Goal: Information Seeking & Learning: Learn about a topic

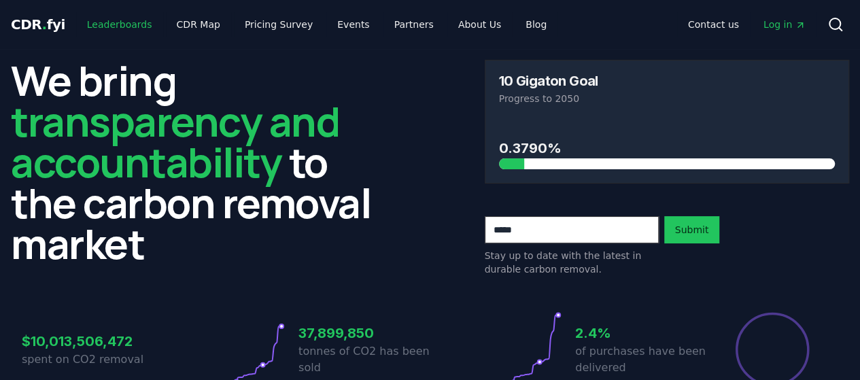
click at [119, 27] on link "Leaderboards" at bounding box center [119, 24] width 87 height 24
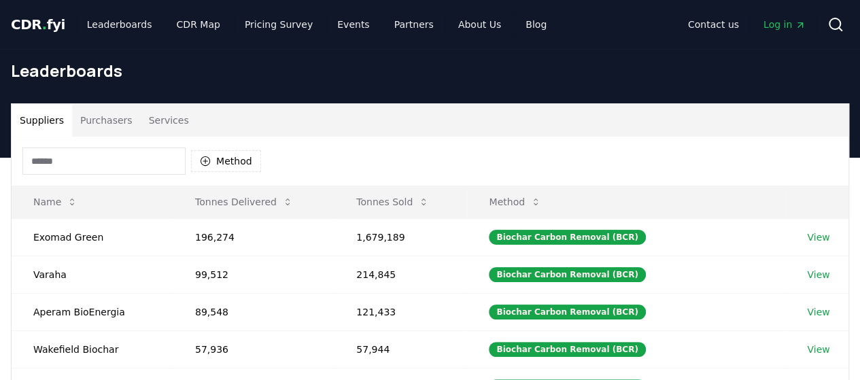
click at [379, 152] on div "Method" at bounding box center [430, 161] width 837 height 49
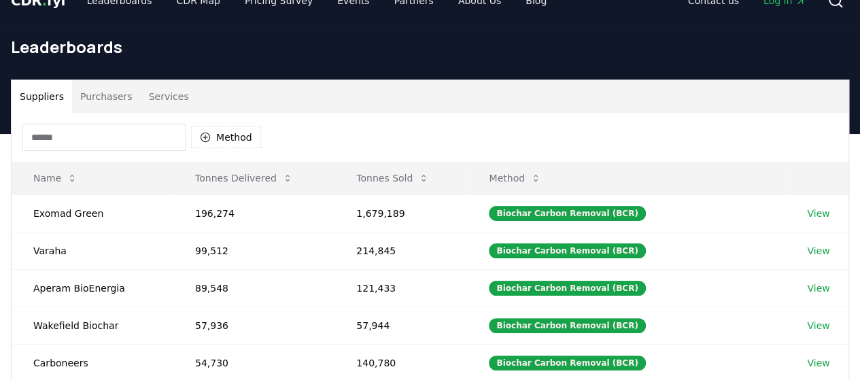
scroll to position [27, 0]
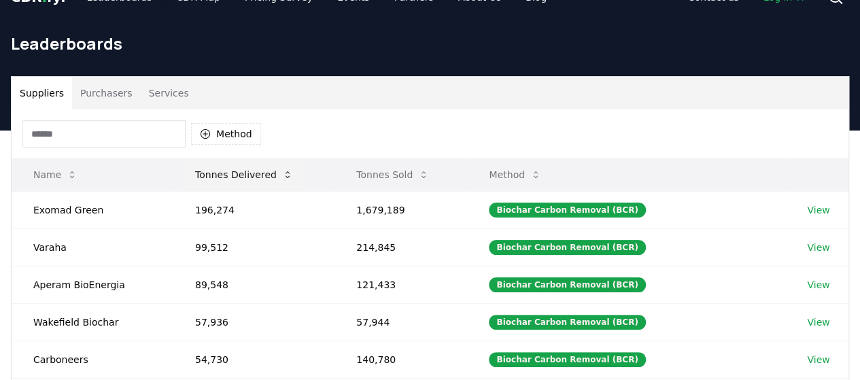
click at [243, 165] on button "Tonnes Delivered" at bounding box center [244, 174] width 120 height 27
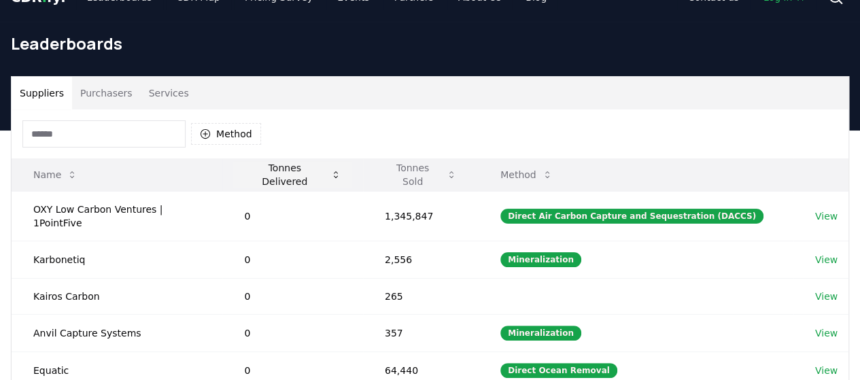
click at [243, 165] on button "Tonnes Delivered" at bounding box center [292, 174] width 118 height 27
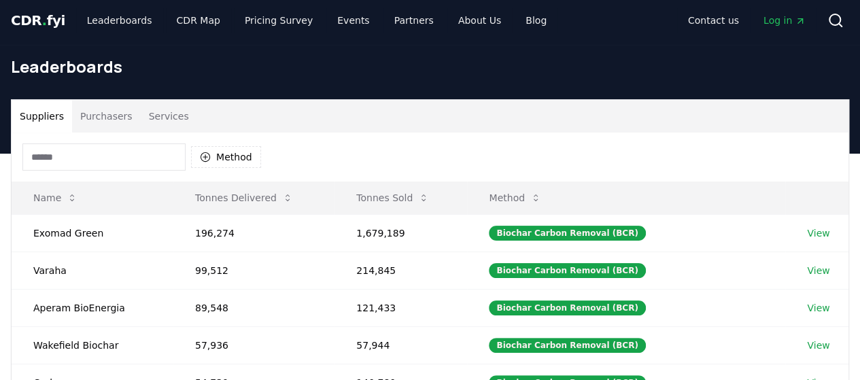
scroll to position [0, 0]
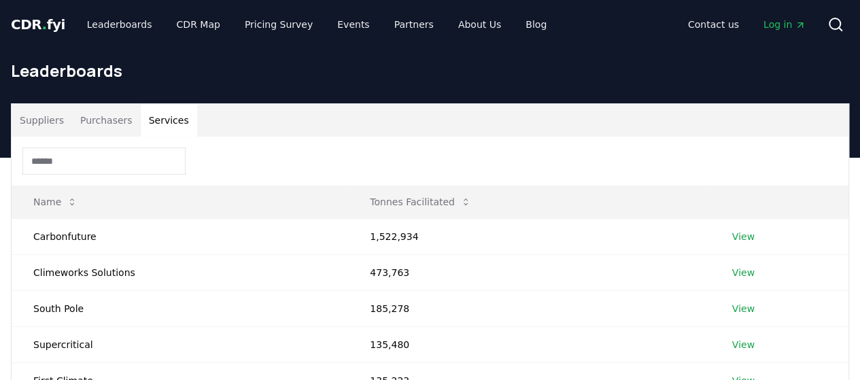
click at [174, 126] on button "Services" at bounding box center [169, 120] width 56 height 33
click at [116, 120] on button "Purchasers" at bounding box center [106, 120] width 69 height 33
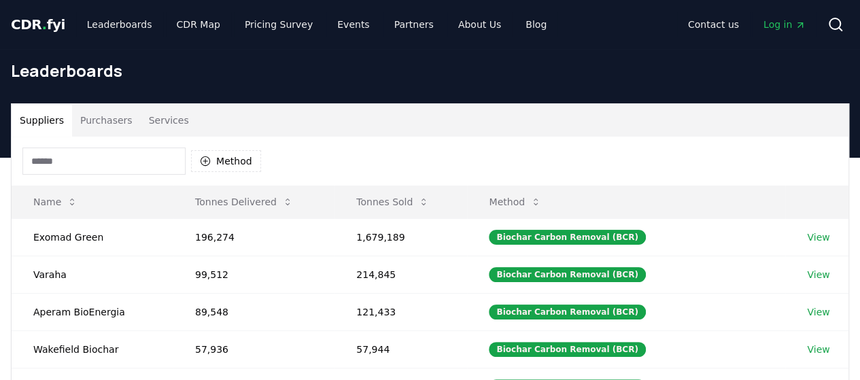
click at [53, 127] on button "Suppliers" at bounding box center [42, 120] width 61 height 33
click at [448, 31] on link "About Us" at bounding box center [480, 24] width 65 height 24
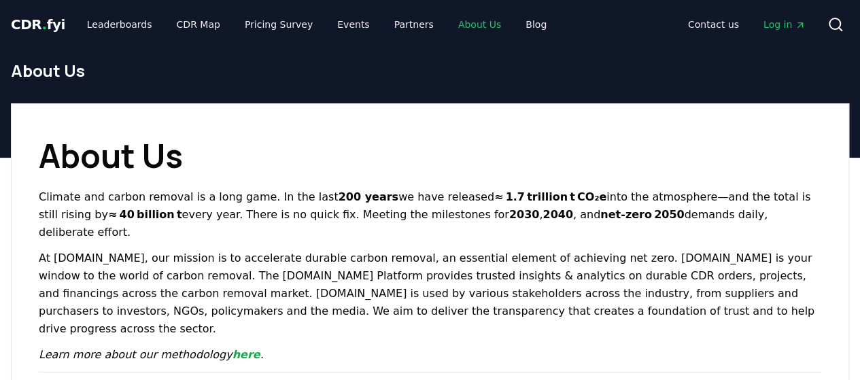
click at [471, 19] on link "About Us" at bounding box center [480, 24] width 65 height 24
click at [394, 29] on link "Partners" at bounding box center [414, 24] width 61 height 24
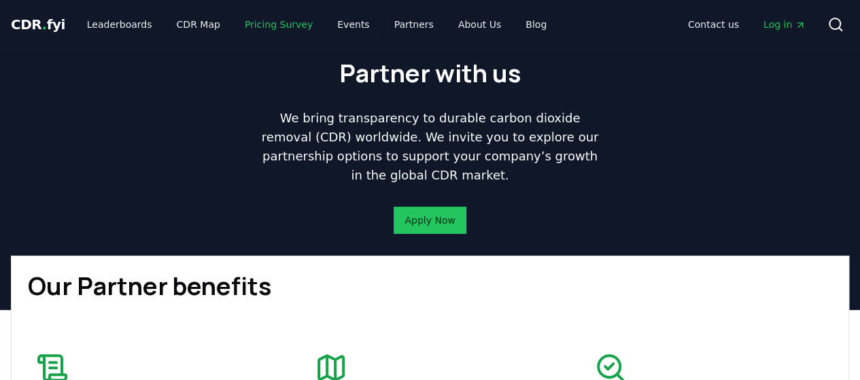
click at [295, 26] on link "Pricing Survey" at bounding box center [279, 24] width 90 height 24
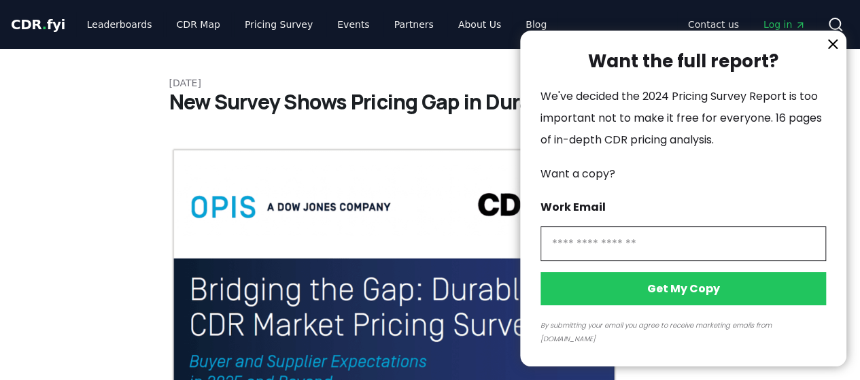
click at [832, 52] on icon "information" at bounding box center [833, 44] width 16 height 16
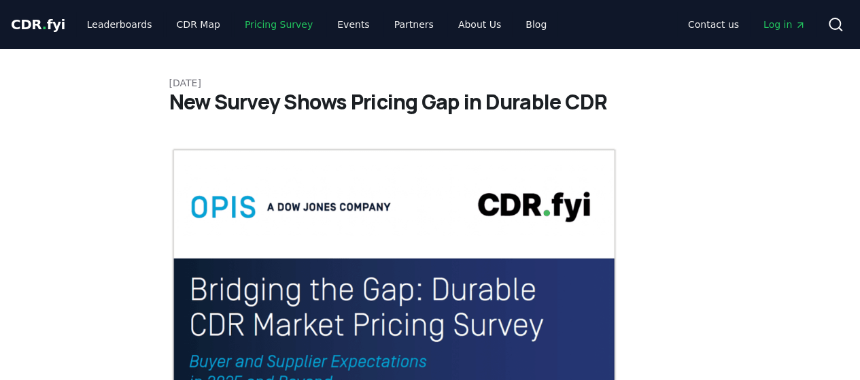
click at [284, 16] on link "Pricing Survey" at bounding box center [279, 24] width 90 height 24
click at [180, 24] on link "CDR Map" at bounding box center [198, 24] width 65 height 24
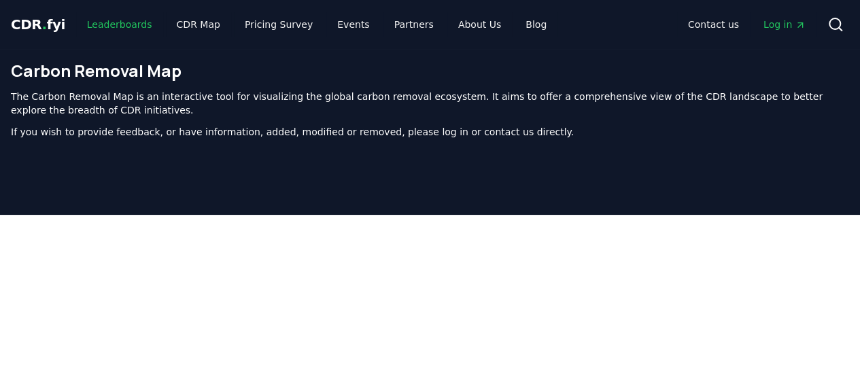
click at [99, 16] on link "Leaderboards" at bounding box center [119, 24] width 87 height 24
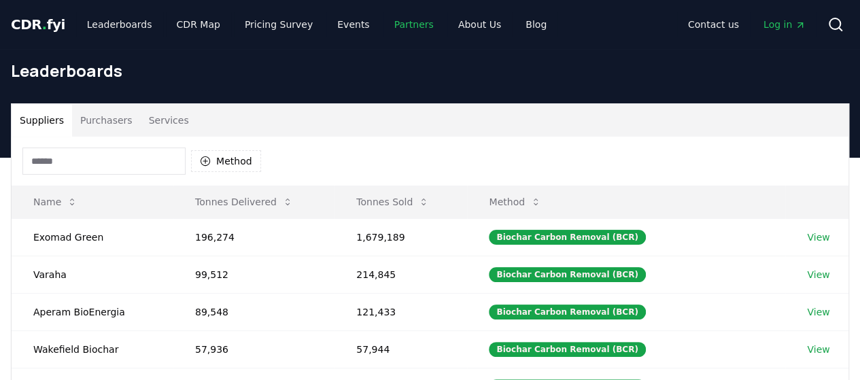
click at [384, 13] on link "Partners" at bounding box center [414, 24] width 61 height 24
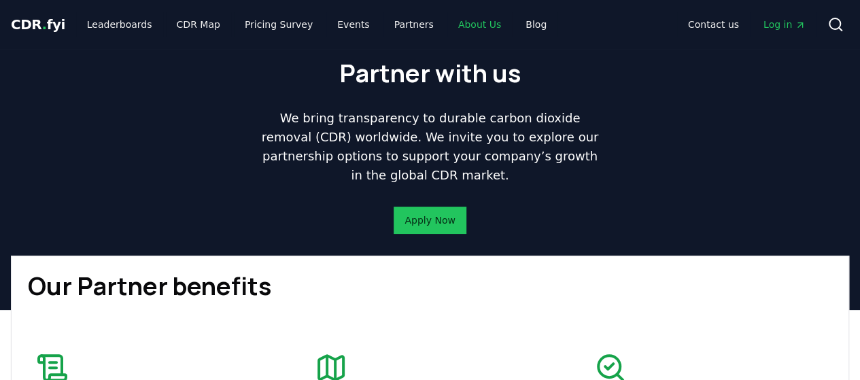
click at [465, 17] on link "About Us" at bounding box center [480, 24] width 65 height 24
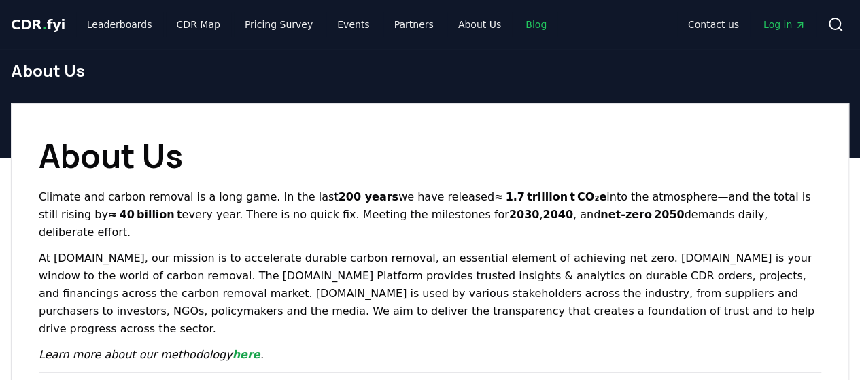
click at [515, 19] on link "Blog" at bounding box center [536, 24] width 43 height 24
click at [515, 29] on link "Blog" at bounding box center [536, 24] width 43 height 24
click at [515, 21] on link "Blog" at bounding box center [536, 24] width 43 height 24
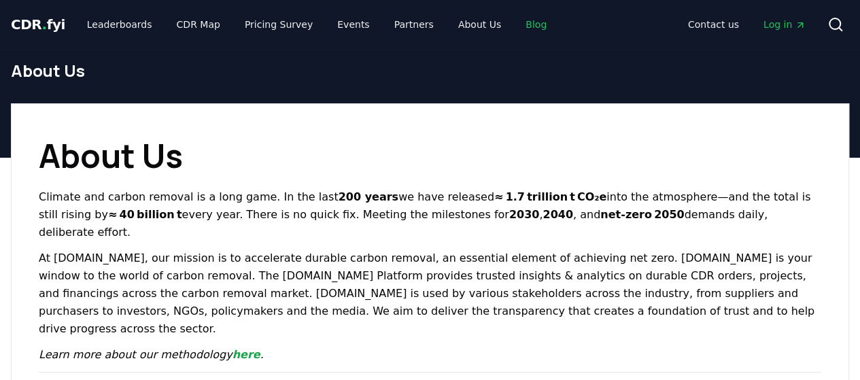
click at [515, 21] on link "Blog" at bounding box center [536, 24] width 43 height 24
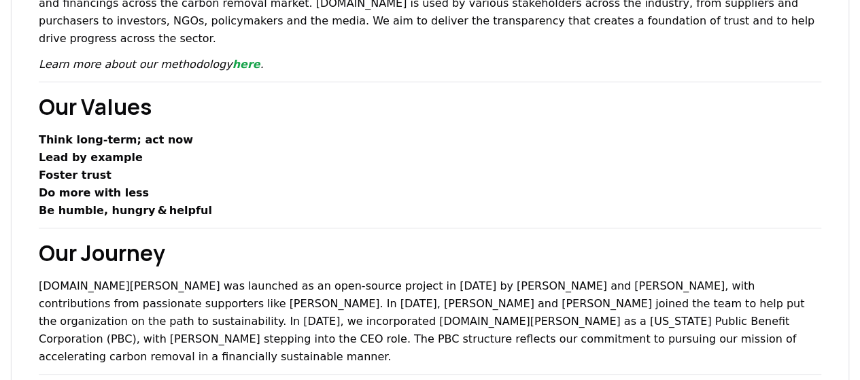
scroll to position [333, 0]
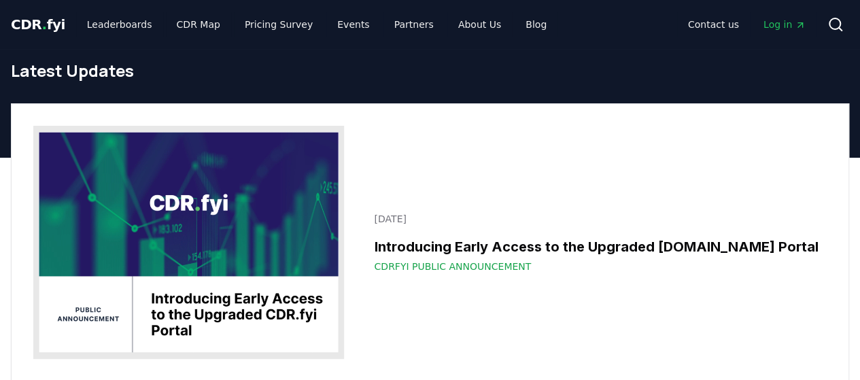
click at [574, 131] on div "[DATE] Introducing Early Access to the Upgraded [DOMAIN_NAME] Portal CDRfyi Pub…" at bounding box center [430, 242] width 837 height 277
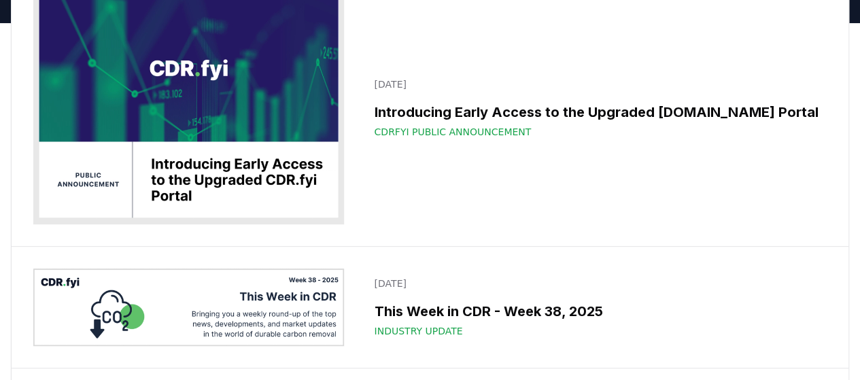
scroll to position [136, 0]
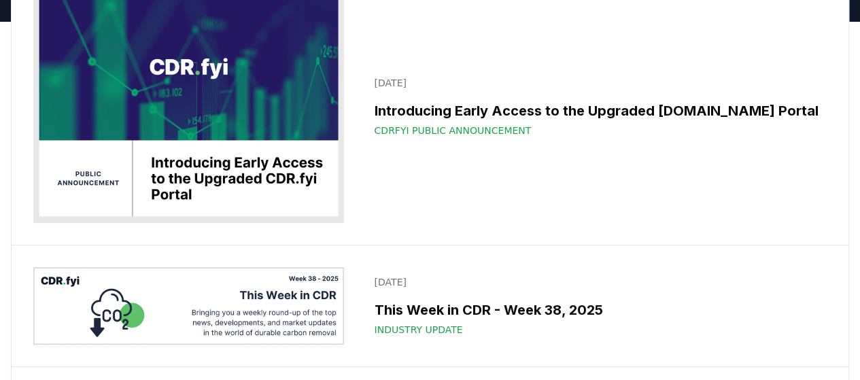
click at [575, 90] on link "[DATE] Introducing Early Access to the Upgraded [DOMAIN_NAME] Portal CDRfyi Pub…" at bounding box center [596, 107] width 461 height 78
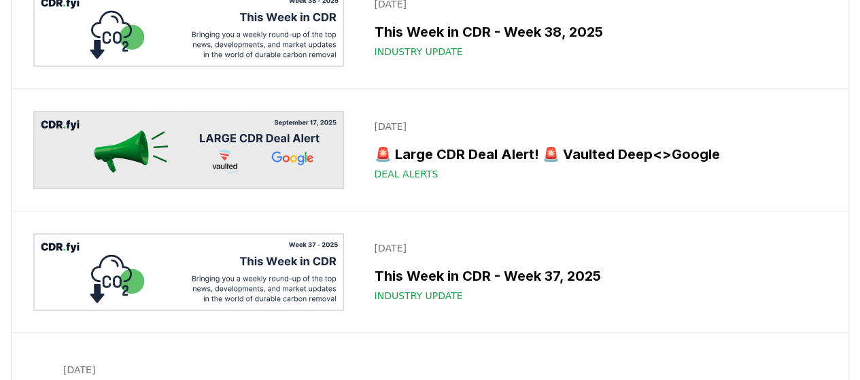
scroll to position [387, 0]
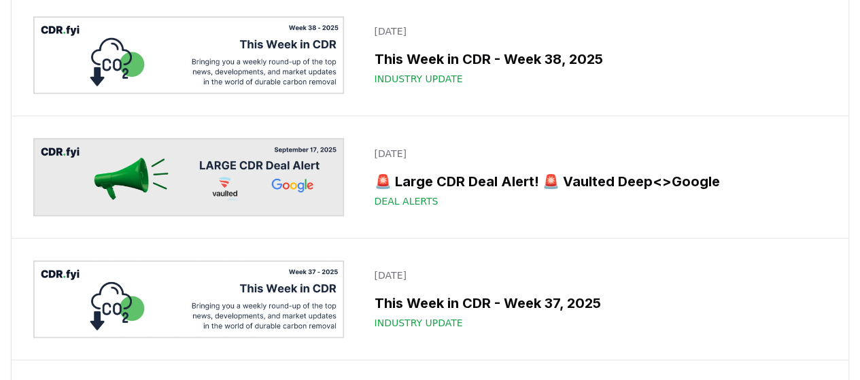
click at [487, 53] on h3 "This Week in CDR - Week 38, 2025" at bounding box center [596, 59] width 445 height 20
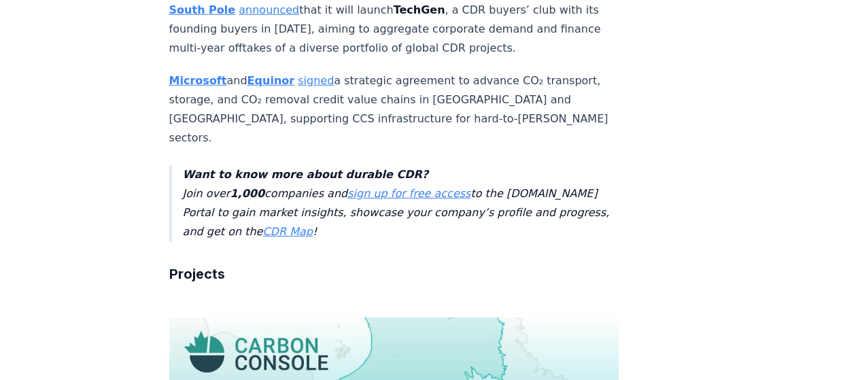
scroll to position [2024, 0]
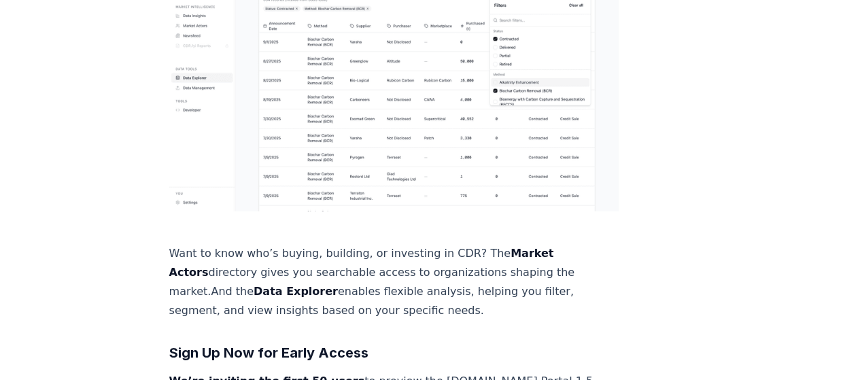
scroll to position [1865, 0]
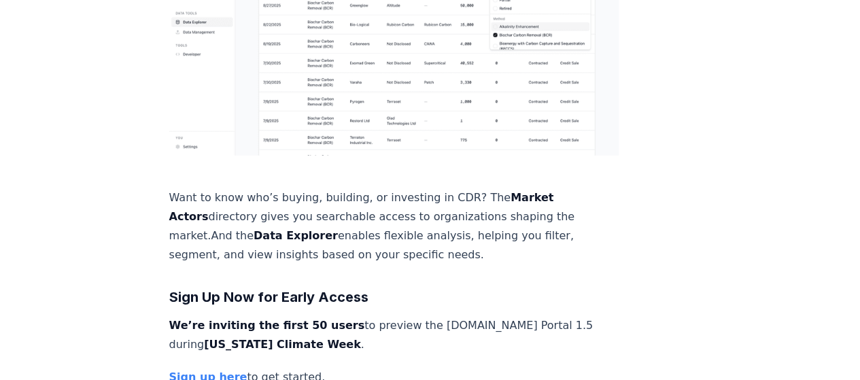
click at [387, 286] on h3 "Sign Up Now for Early Access" at bounding box center [394, 297] width 450 height 22
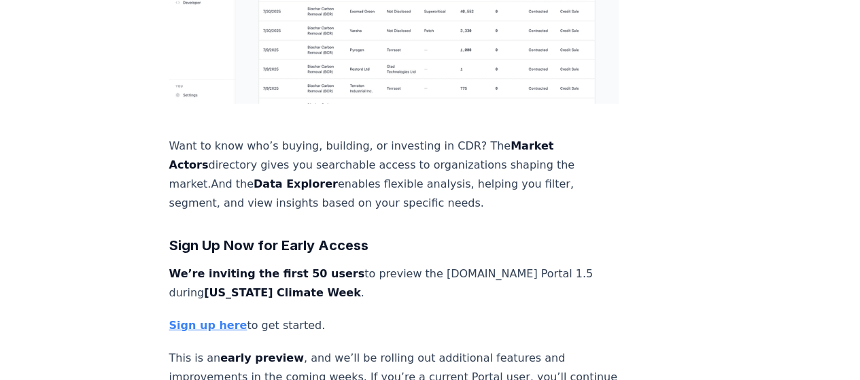
scroll to position [1919, 0]
